Goal: Task Accomplishment & Management: Use online tool/utility

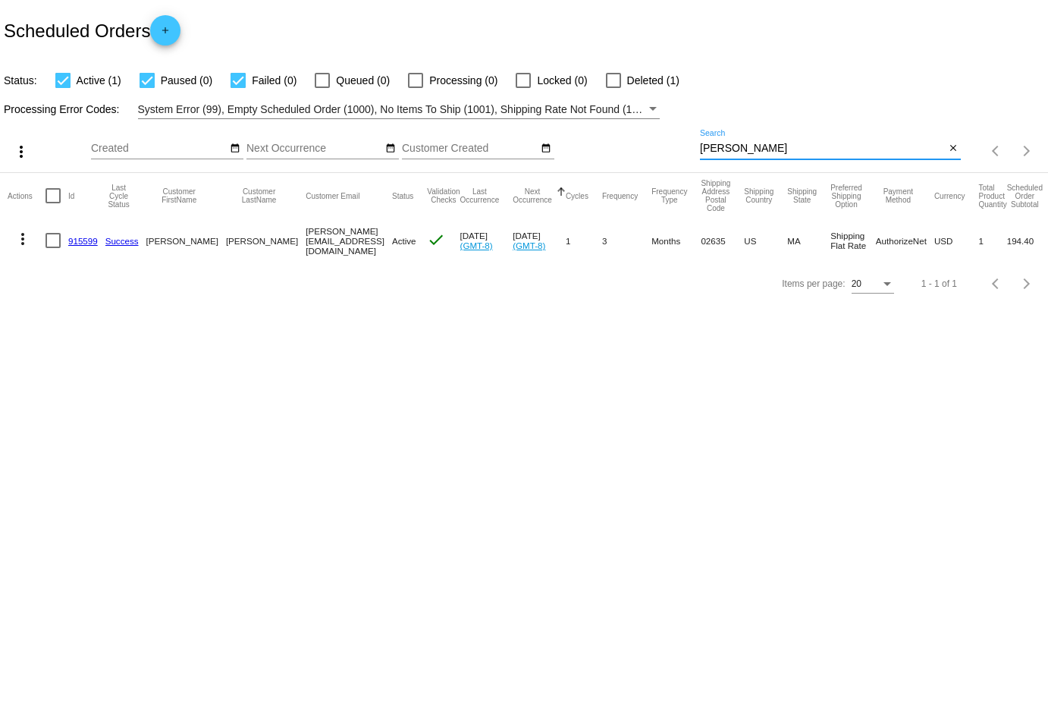
drag, startPoint x: 781, startPoint y: 149, endPoint x: 601, endPoint y: 149, distance: 180.5
click at [603, 149] on div "more_vert Sep Jan Feb Mar [DATE]" at bounding box center [524, 146] width 1048 height 54
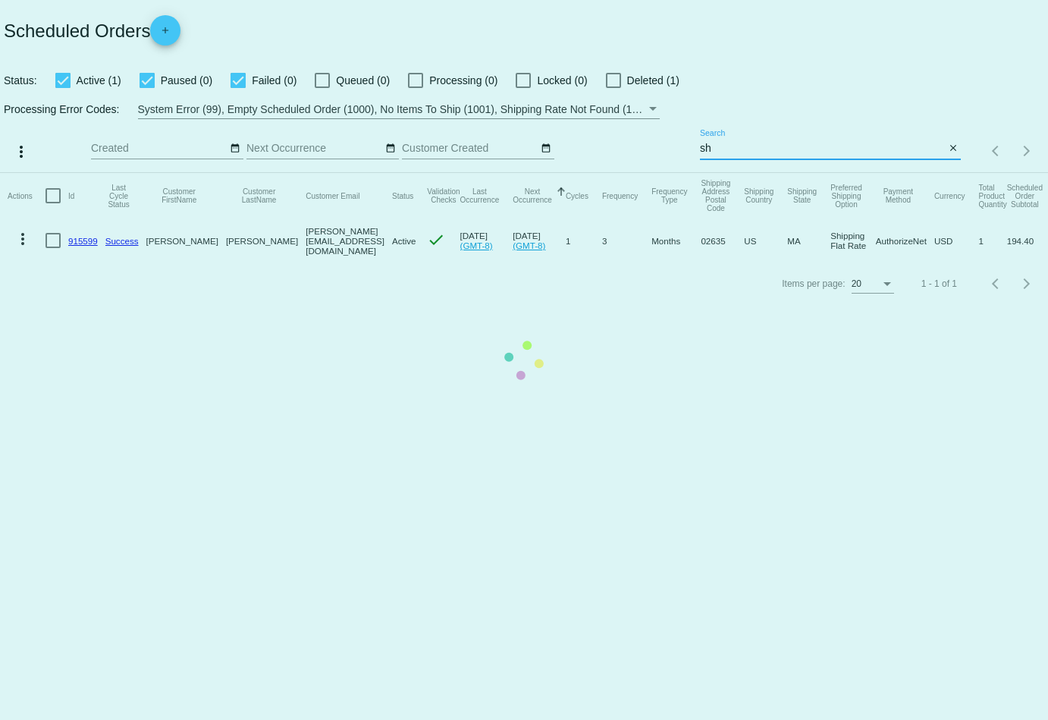
type input "s"
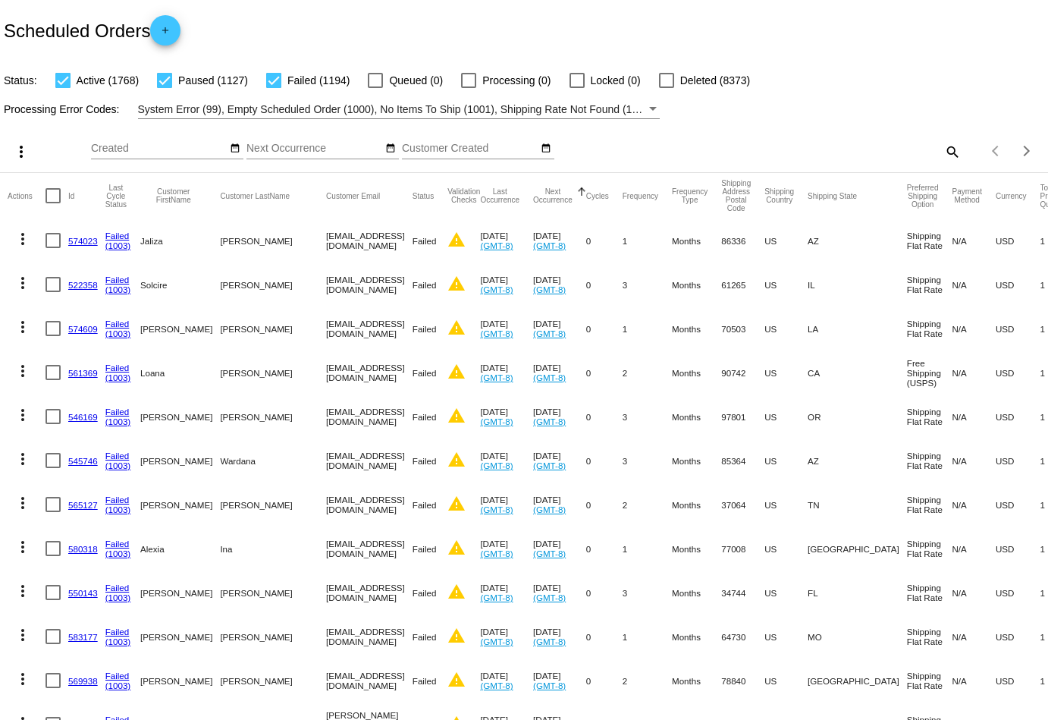
click at [959, 147] on mat-icon "search" at bounding box center [952, 152] width 18 height 24
click at [877, 147] on input "Search" at bounding box center [830, 149] width 261 height 12
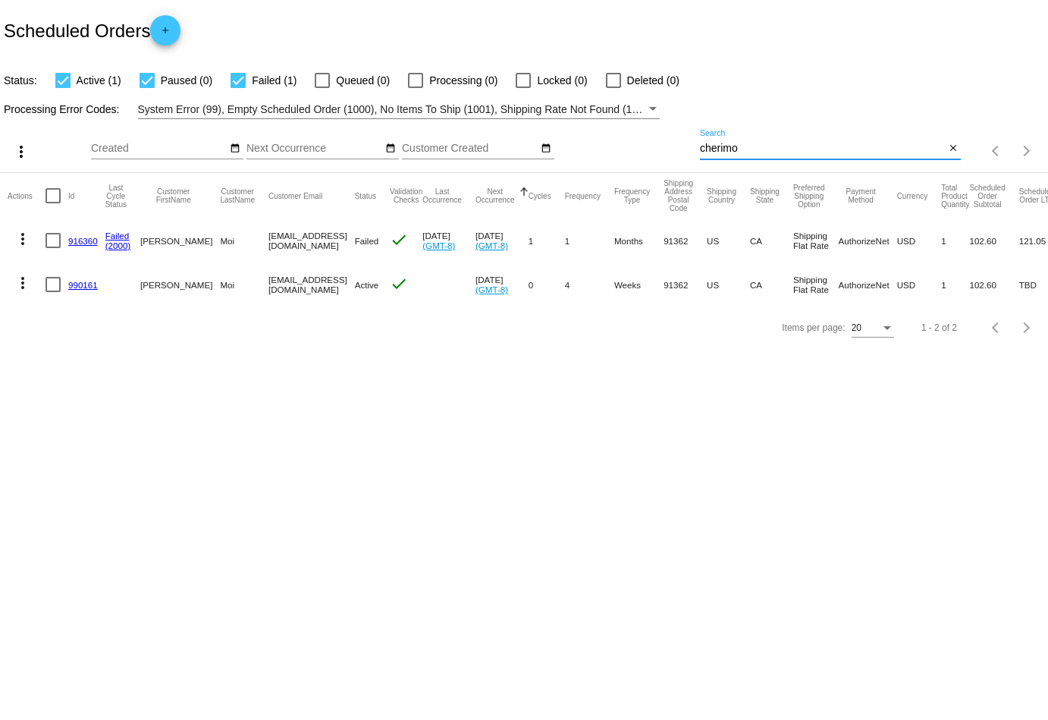
type input "cherimo"
click at [22, 278] on mat-icon "more_vert" at bounding box center [23, 283] width 18 height 18
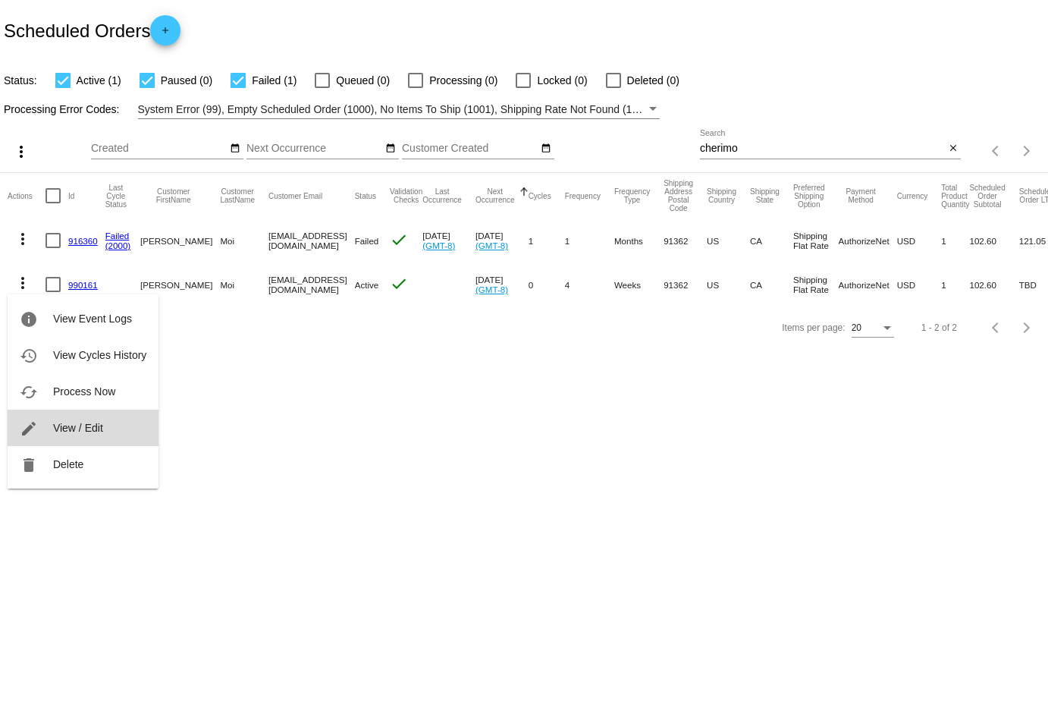
click at [90, 414] on button "edit View / Edit" at bounding box center [83, 428] width 151 height 36
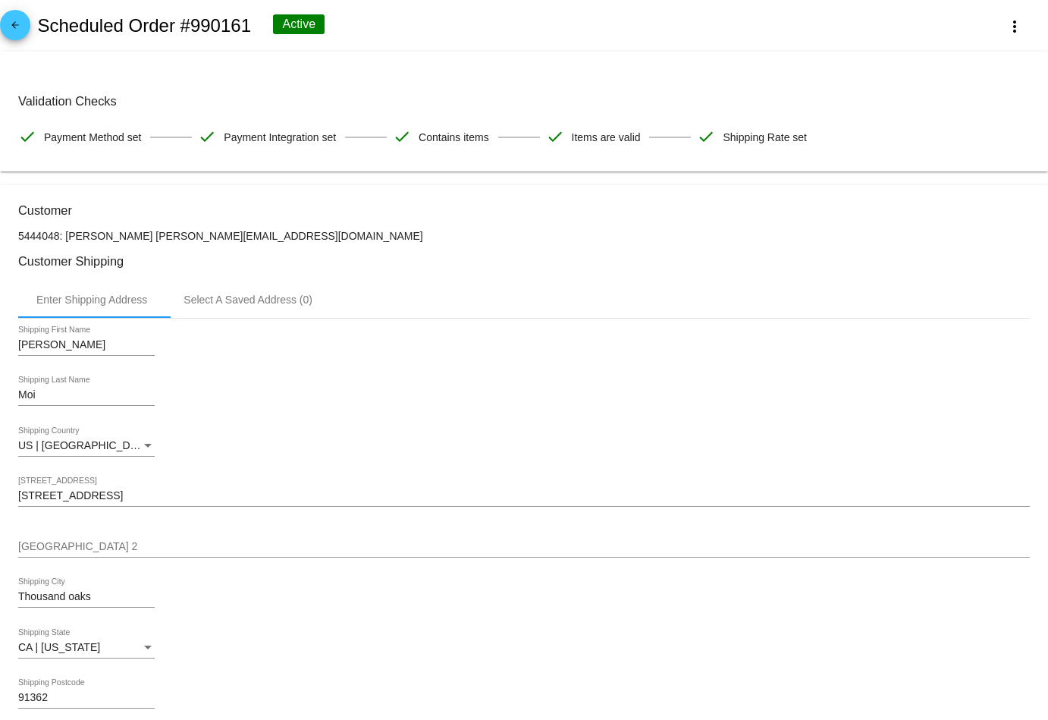
click at [16, 38] on mat-icon "arrow_back" at bounding box center [15, 29] width 18 height 18
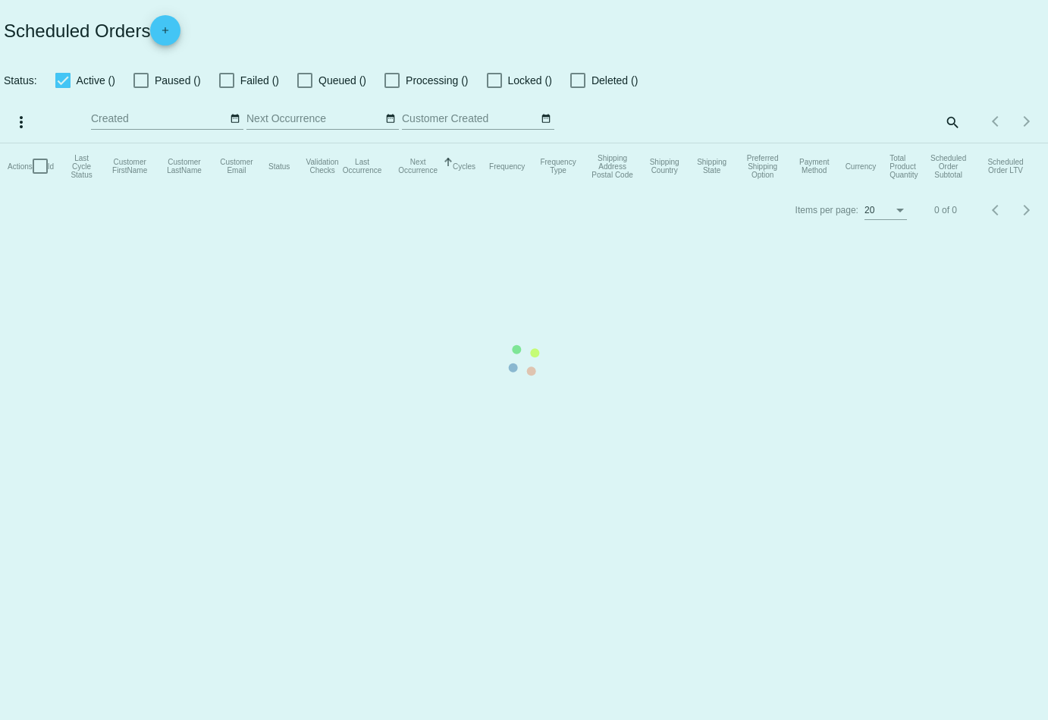
checkbox input "true"
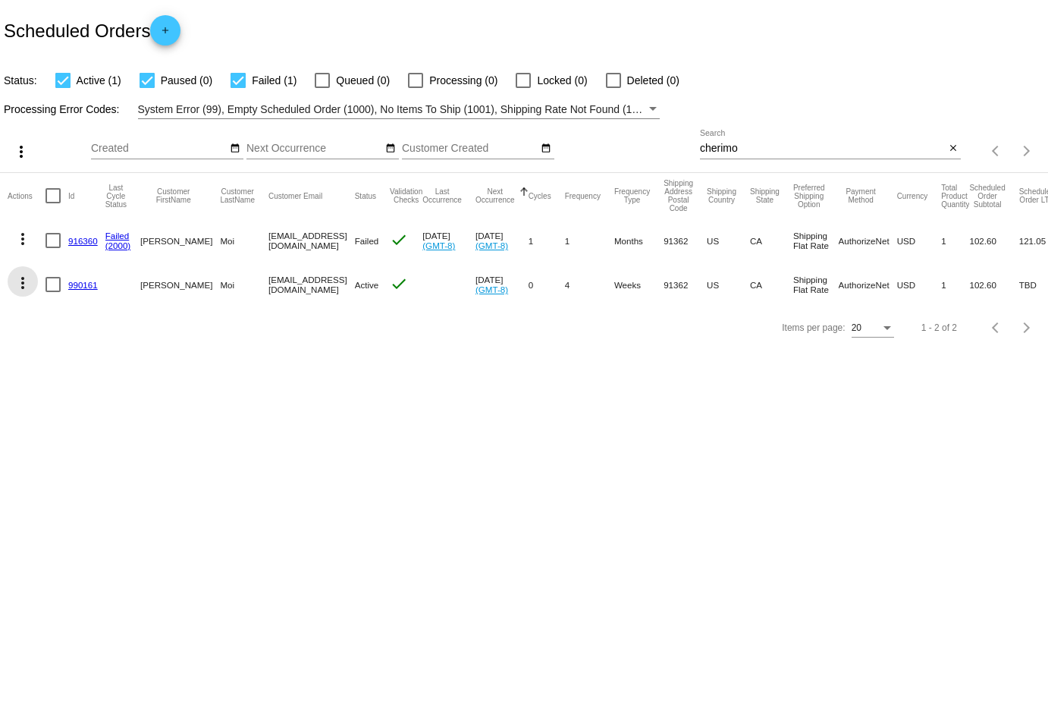
click at [20, 285] on mat-icon "more_vert" at bounding box center [23, 283] width 18 height 18
click at [69, 400] on button "cached Process Now" at bounding box center [83, 391] width 151 height 36
click at [757, 146] on input "cherimo" at bounding box center [822, 149] width 245 height 12
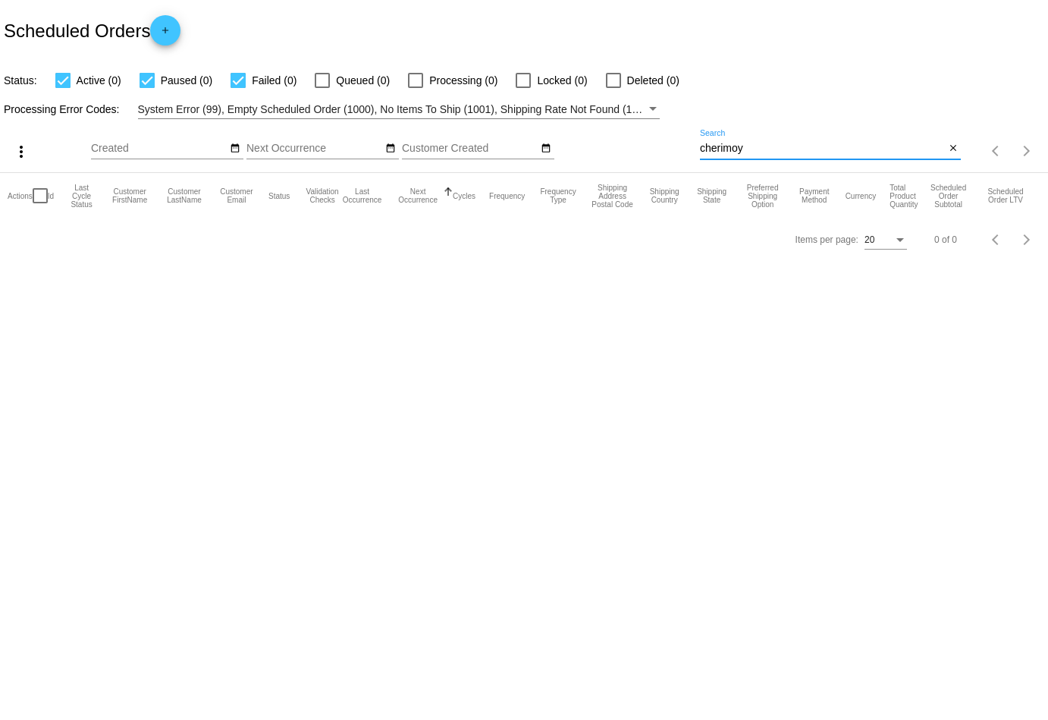
type input "cherimo"
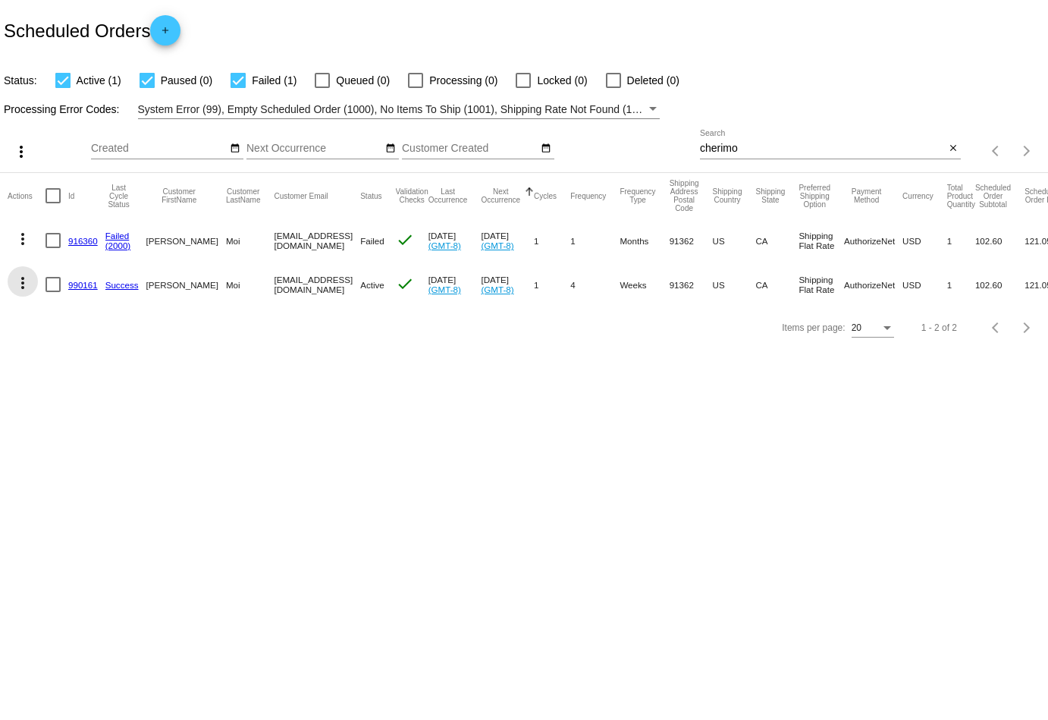
click at [20, 279] on mat-icon "more_vert" at bounding box center [23, 283] width 18 height 18
